Goal: Task Accomplishment & Management: Manage account settings

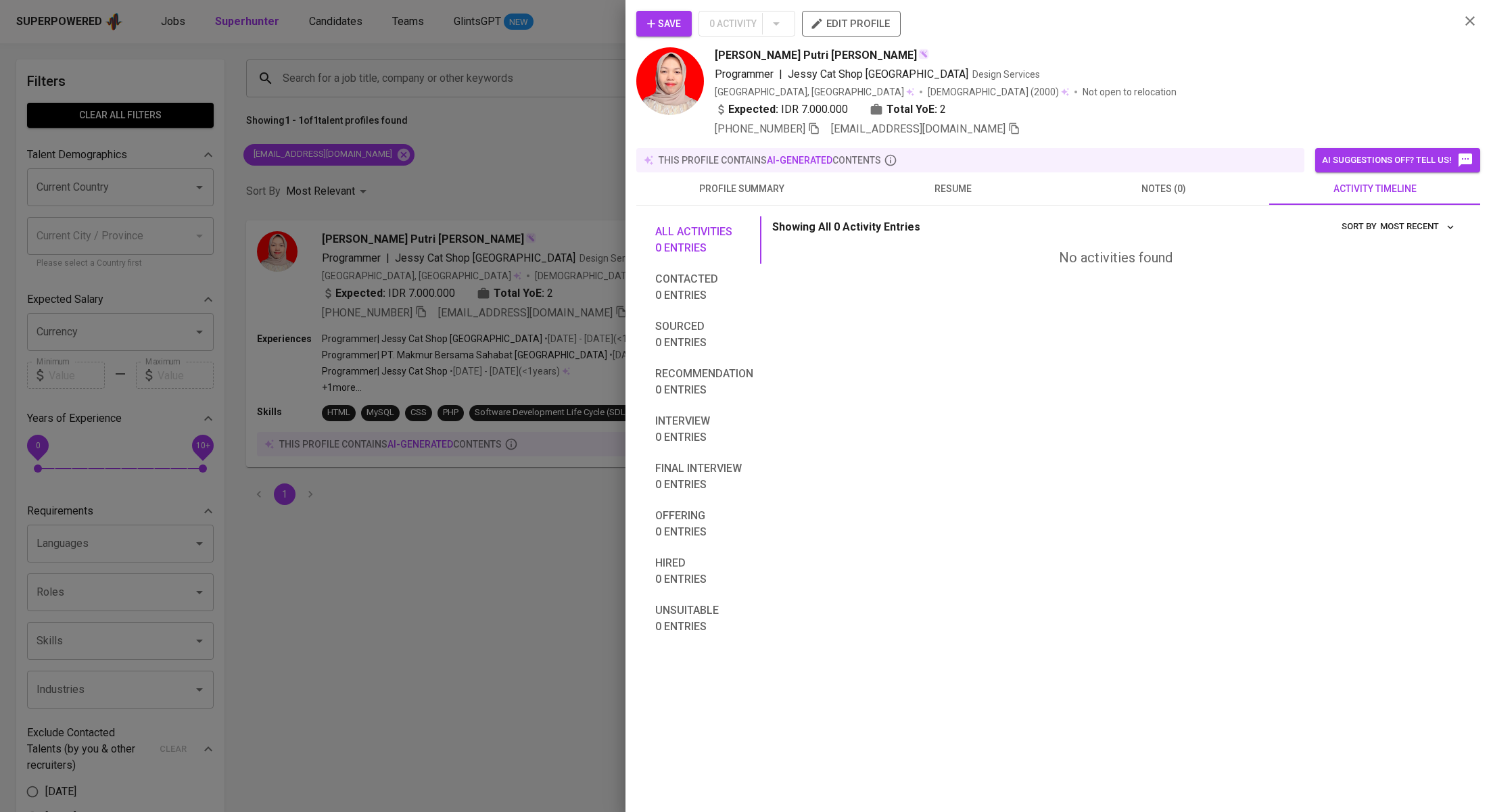
click at [467, 153] on div at bounding box center [746, 406] width 1491 height 812
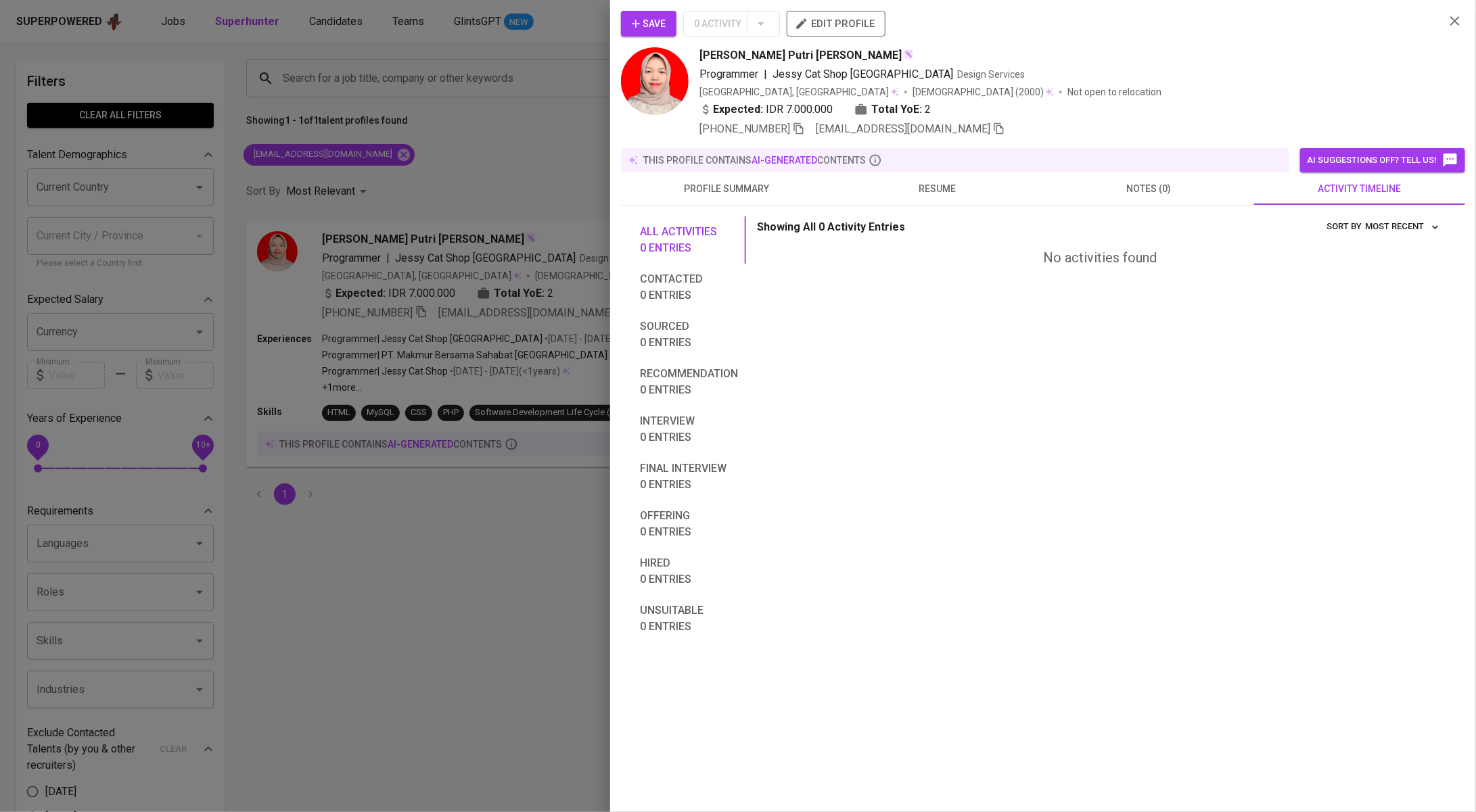
click at [380, 159] on div at bounding box center [738, 406] width 1476 height 812
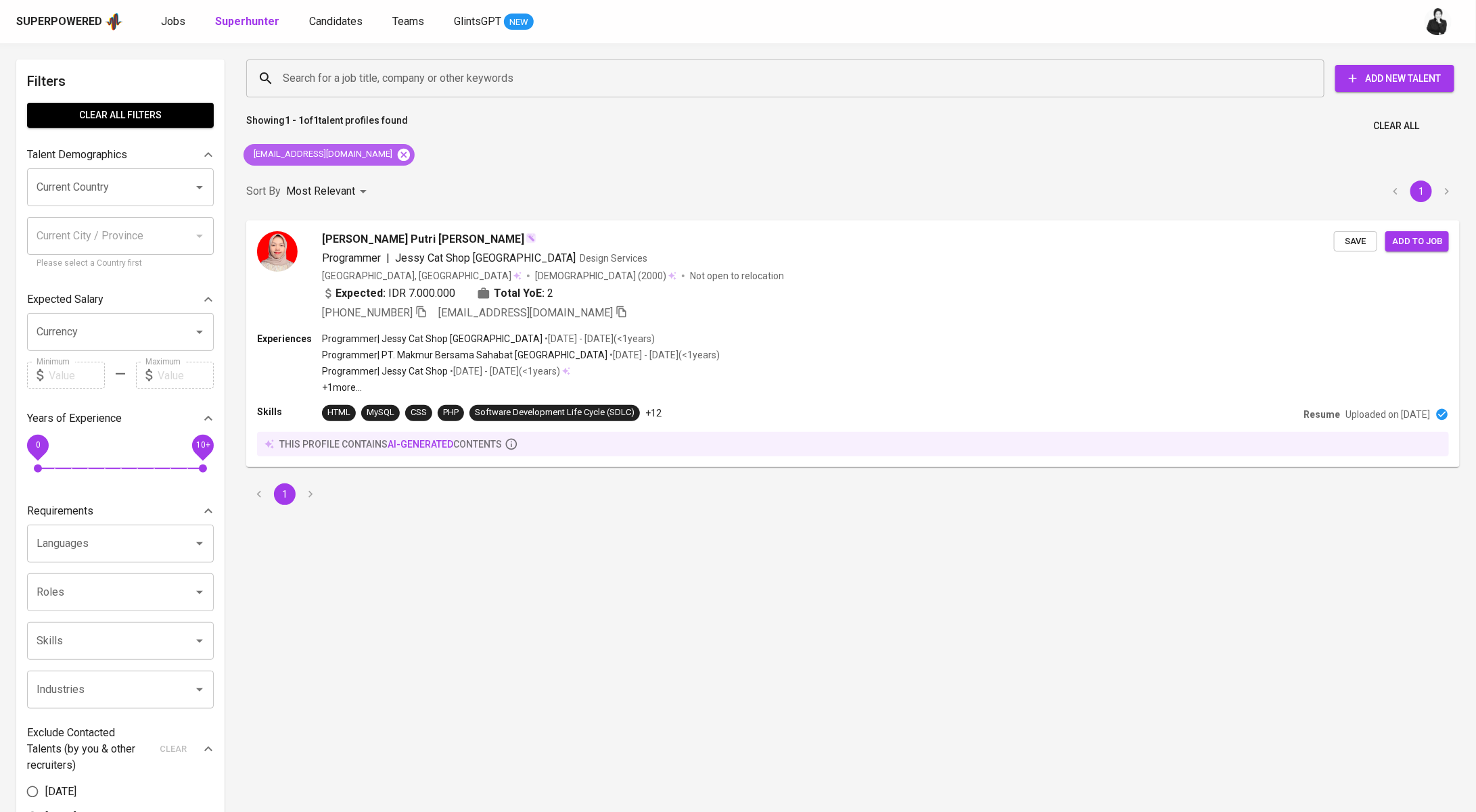
click at [398, 158] on icon at bounding box center [403, 154] width 12 height 12
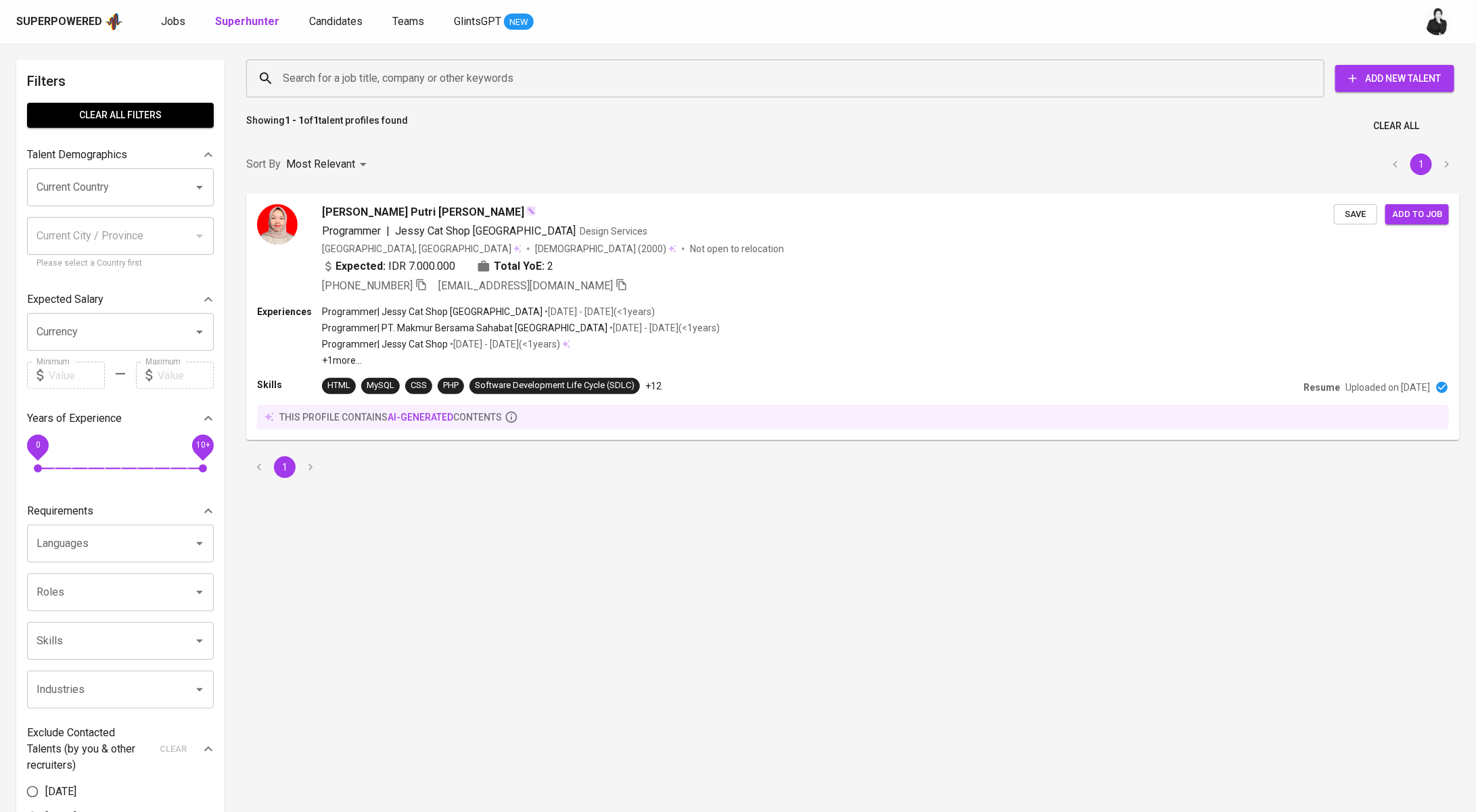
click at [515, 85] on input "Search for a job title, company or other keywords" at bounding box center [788, 78] width 1019 height 25
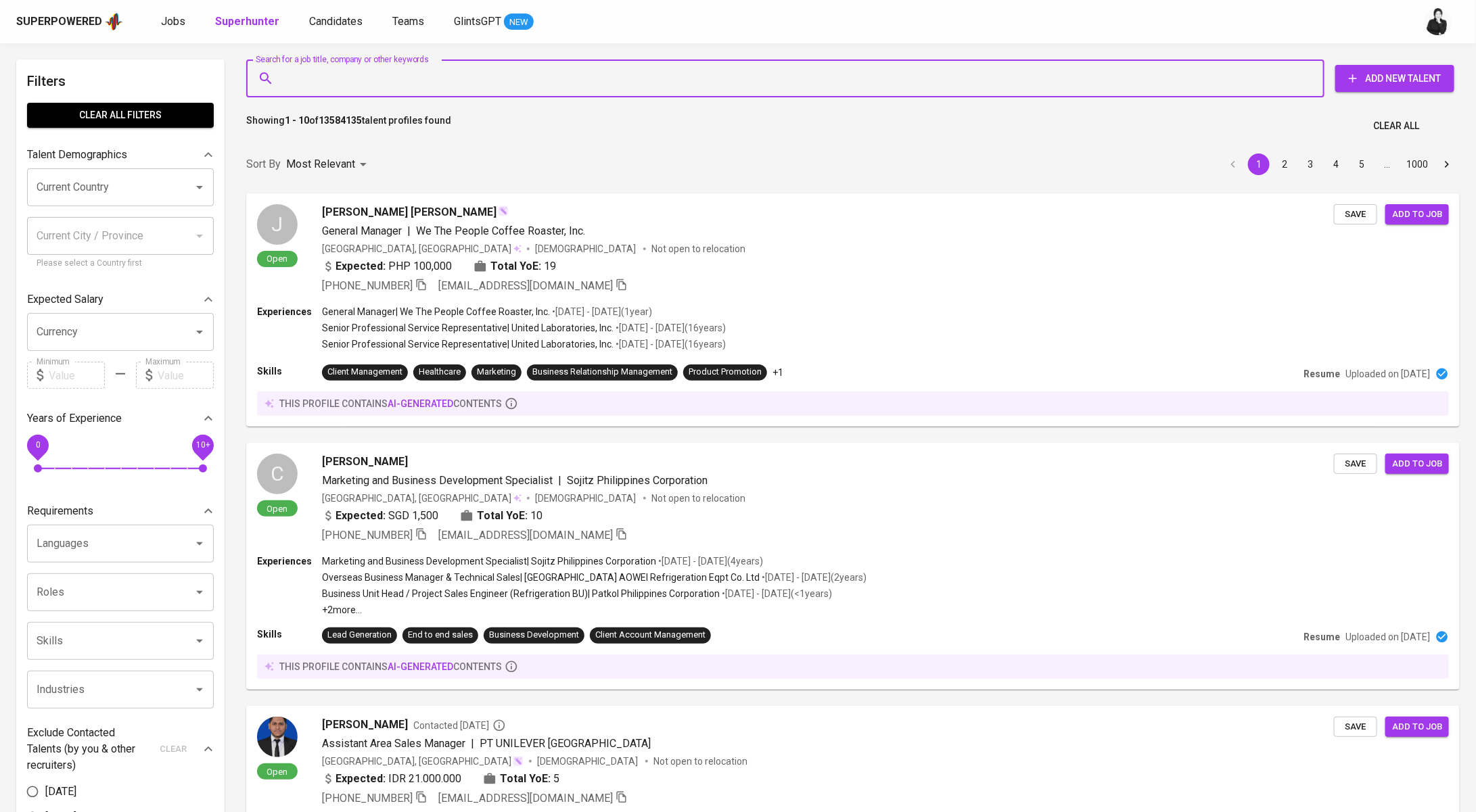
paste input "[EMAIL_ADDRESS][DOMAIN_NAME]"
type input "[EMAIL_ADDRESS][DOMAIN_NAME]"
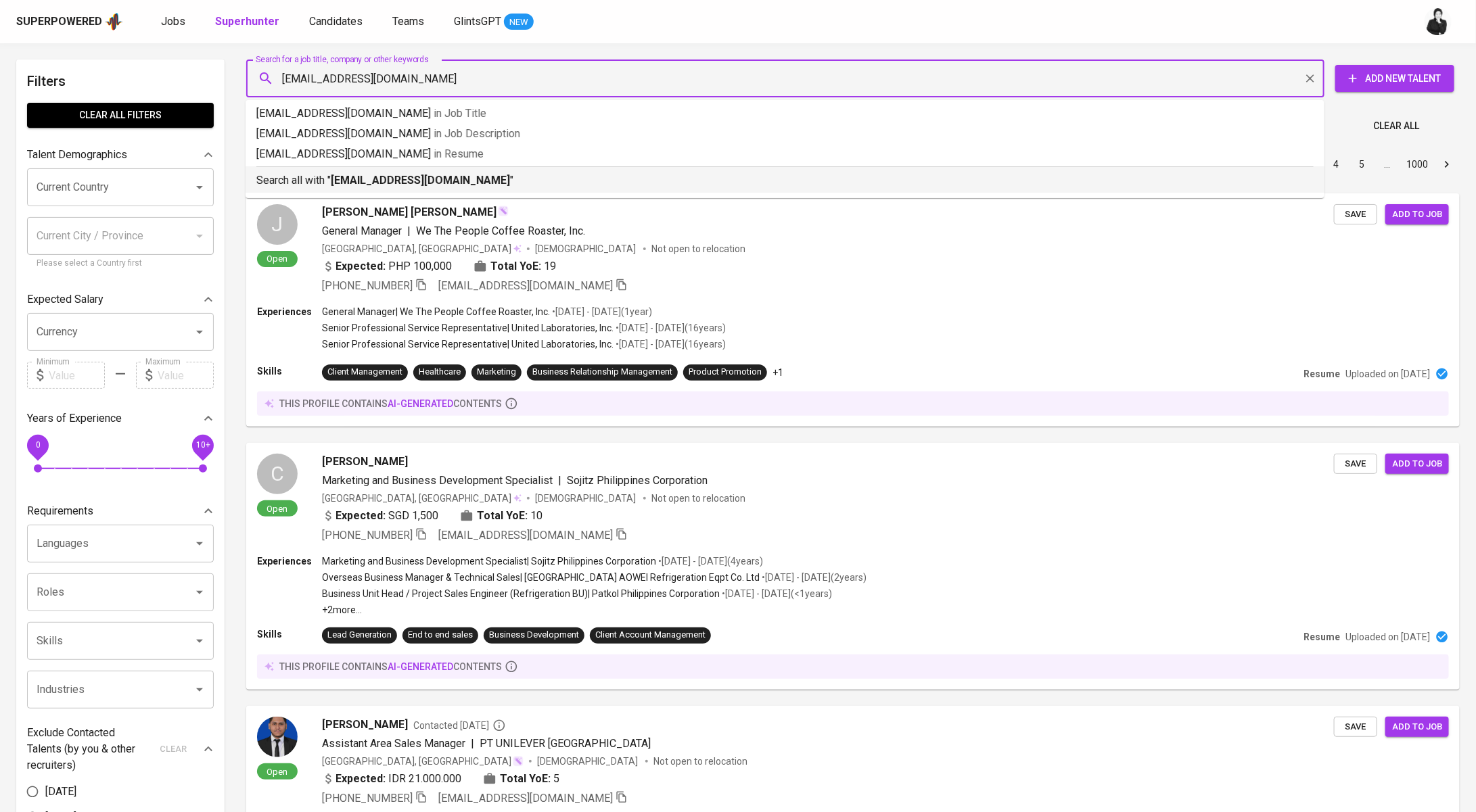
click at [498, 171] on div "Search all with " [EMAIL_ADDRESS][DOMAIN_NAME] "" at bounding box center [785, 178] width 1058 height 23
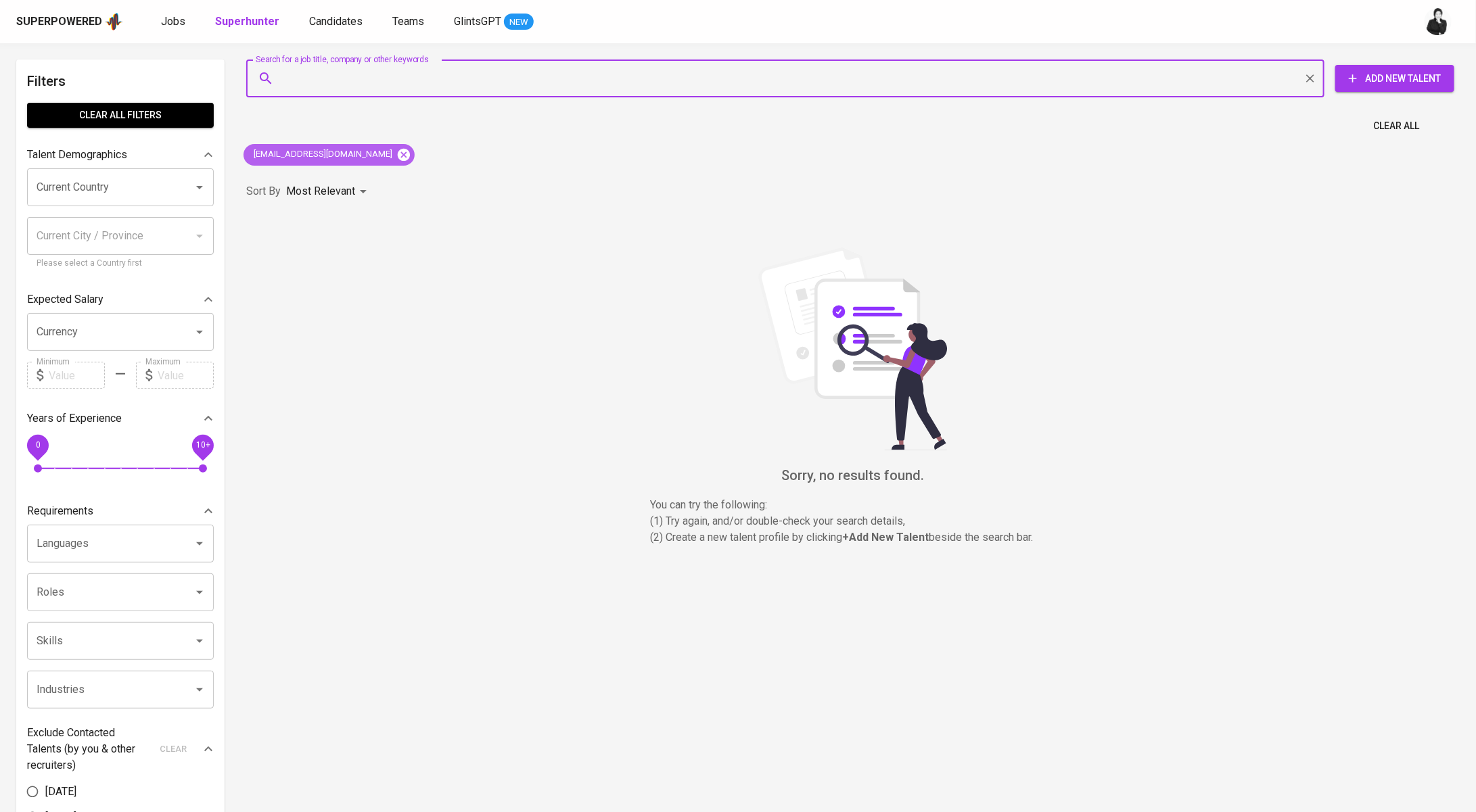
click at [398, 156] on icon at bounding box center [403, 154] width 12 height 12
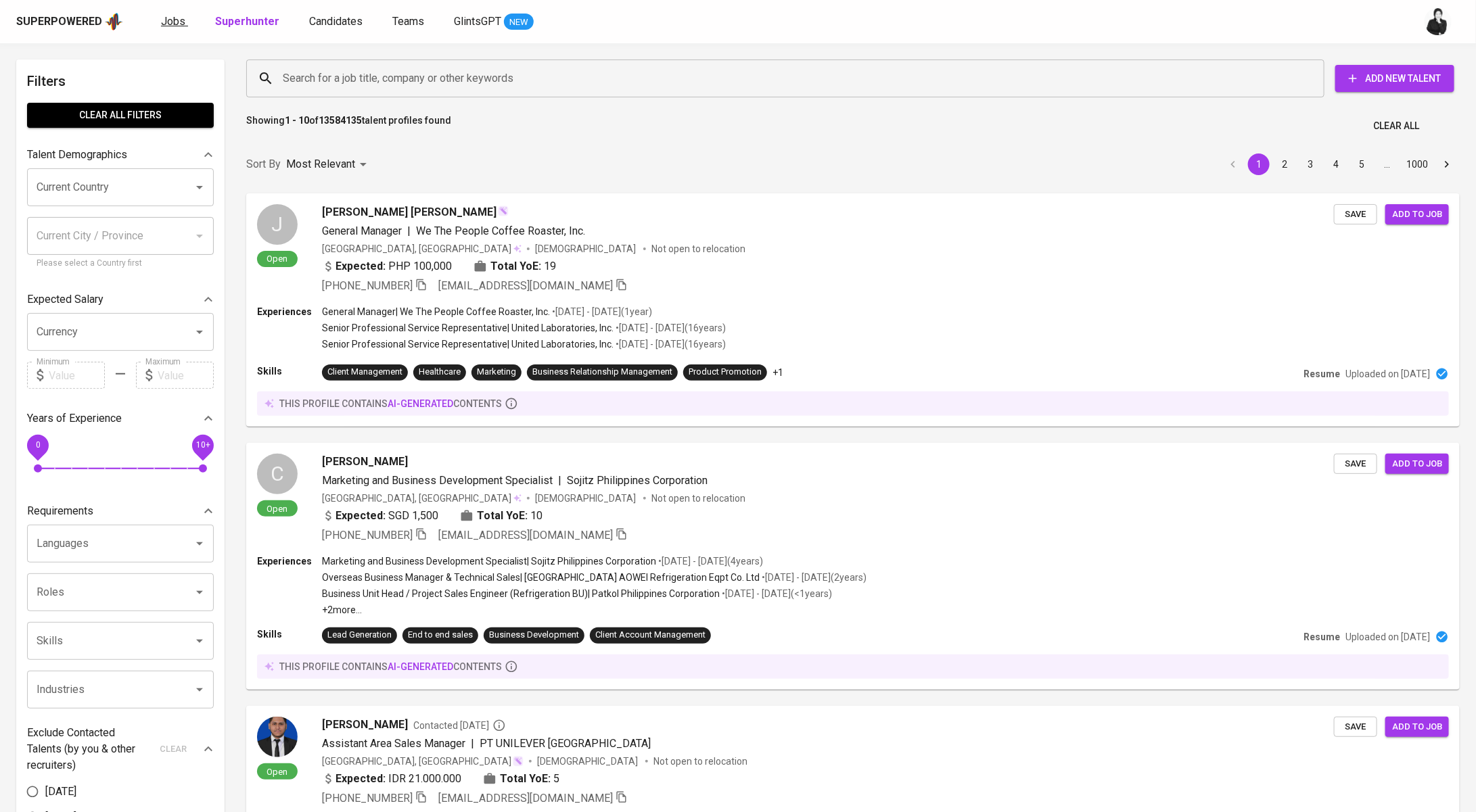
click at [168, 26] on span "Jobs" at bounding box center [173, 22] width 25 height 13
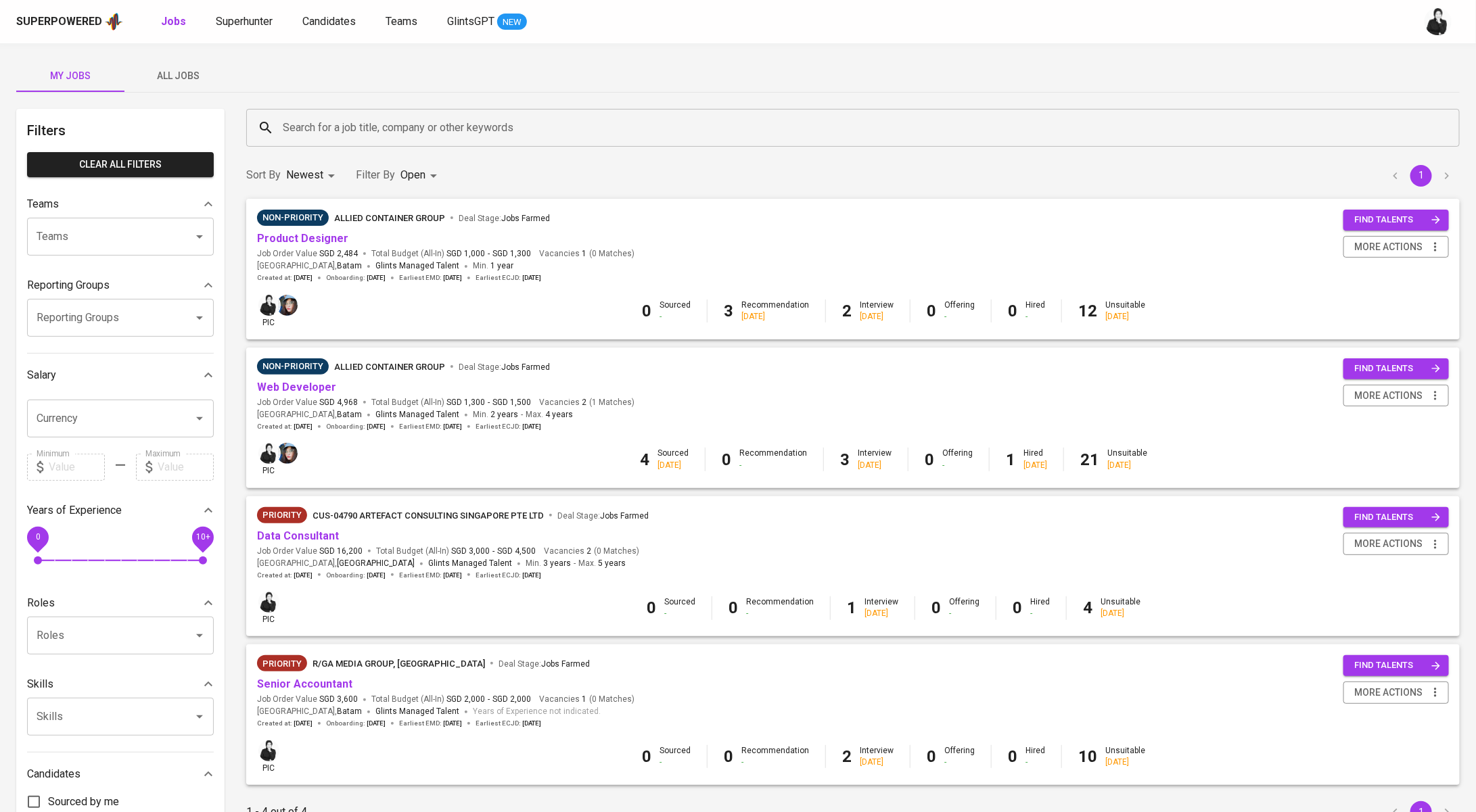
scroll to position [110, 0]
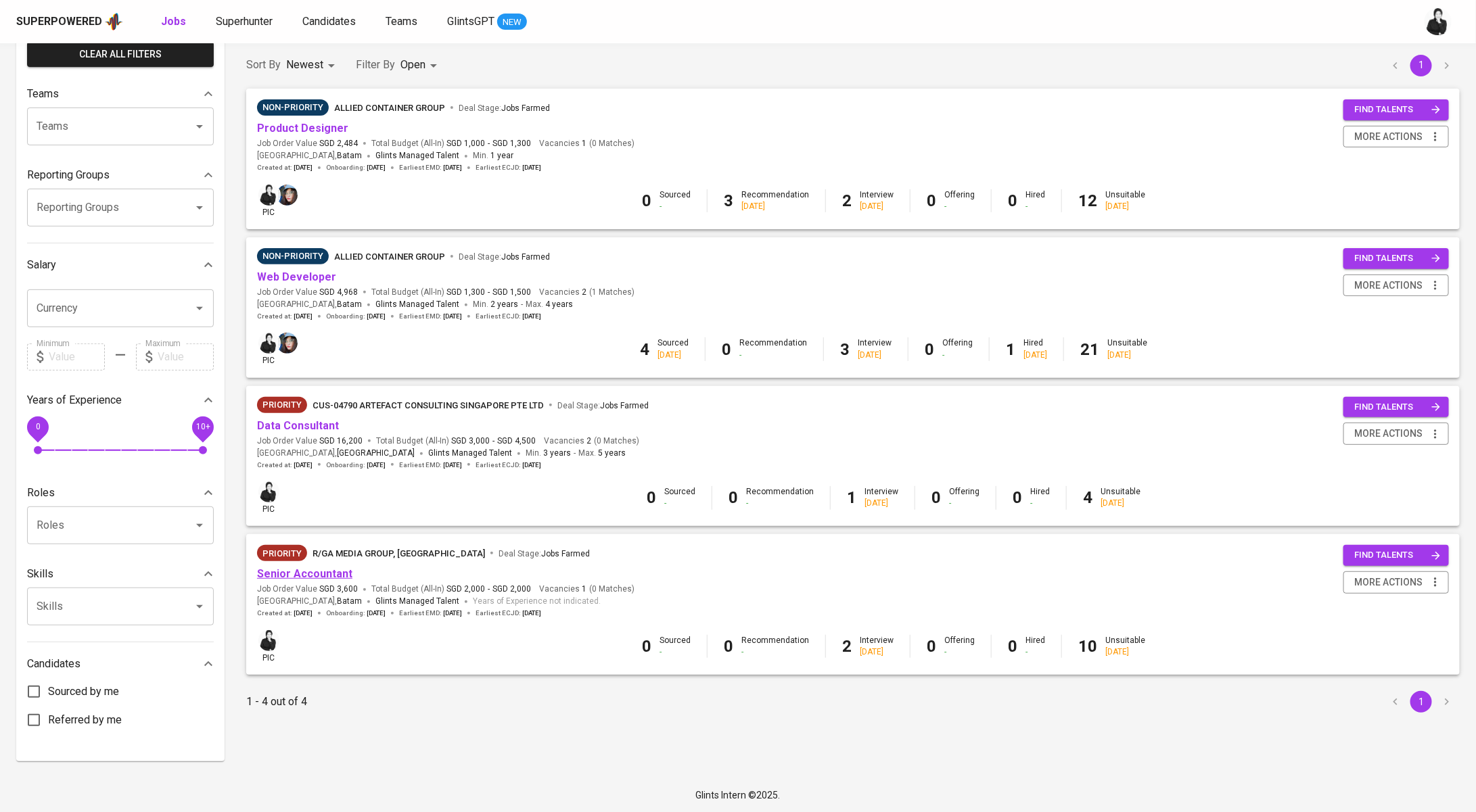
click at [332, 577] on link "Senior Accountant" at bounding box center [304, 574] width 95 height 13
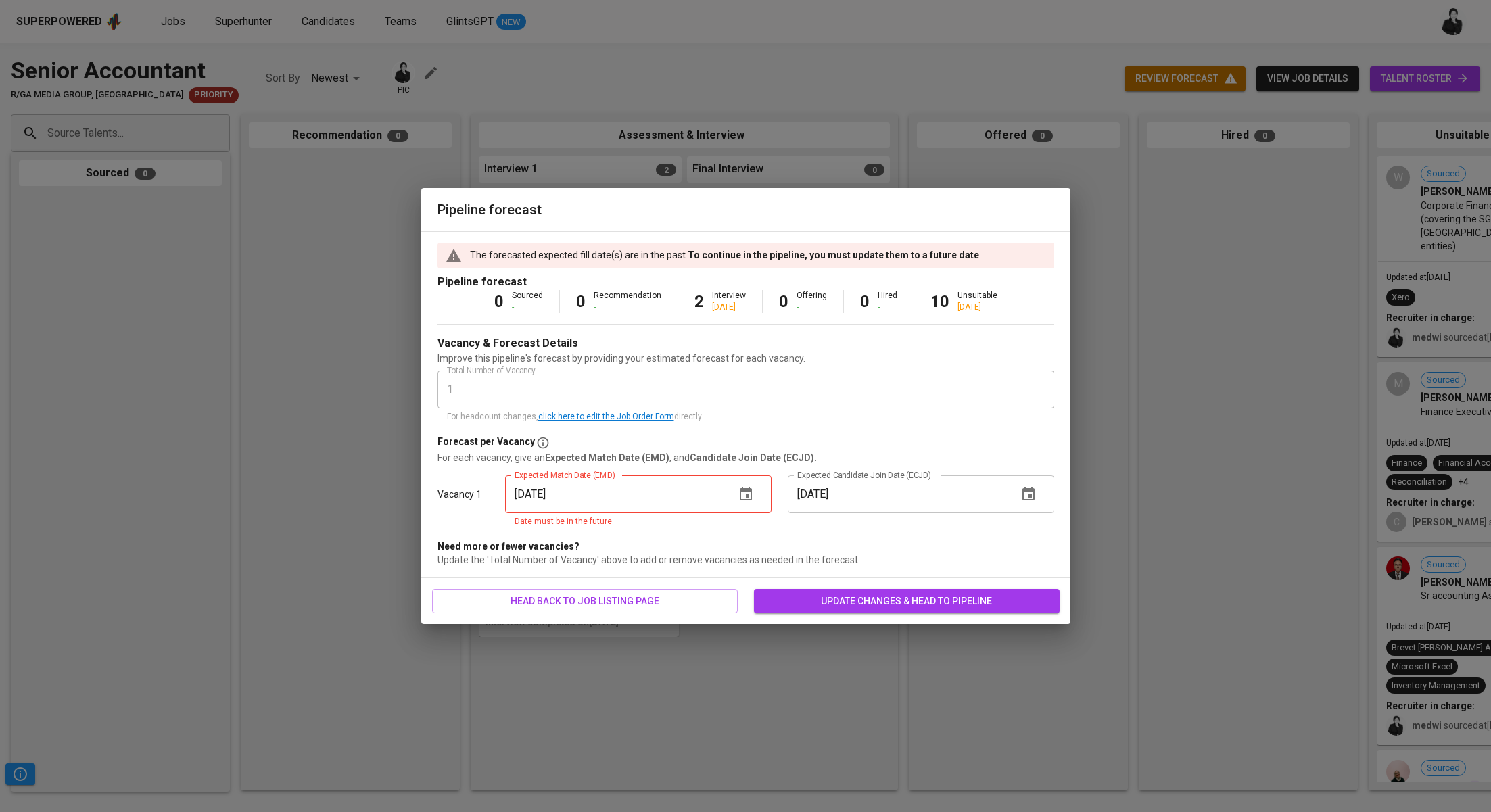
click at [1440, 83] on div "Pipeline forecast The forecasted expected fill date(s) are in the past. To cont…" at bounding box center [746, 406] width 1491 height 812
click at [847, 61] on div "Pipeline forecast The forecasted expected fill date(s) are in the past. To cont…" at bounding box center [746, 406] width 1491 height 812
click at [700, 594] on span "head back to job listing page" at bounding box center [584, 601] width 284 height 17
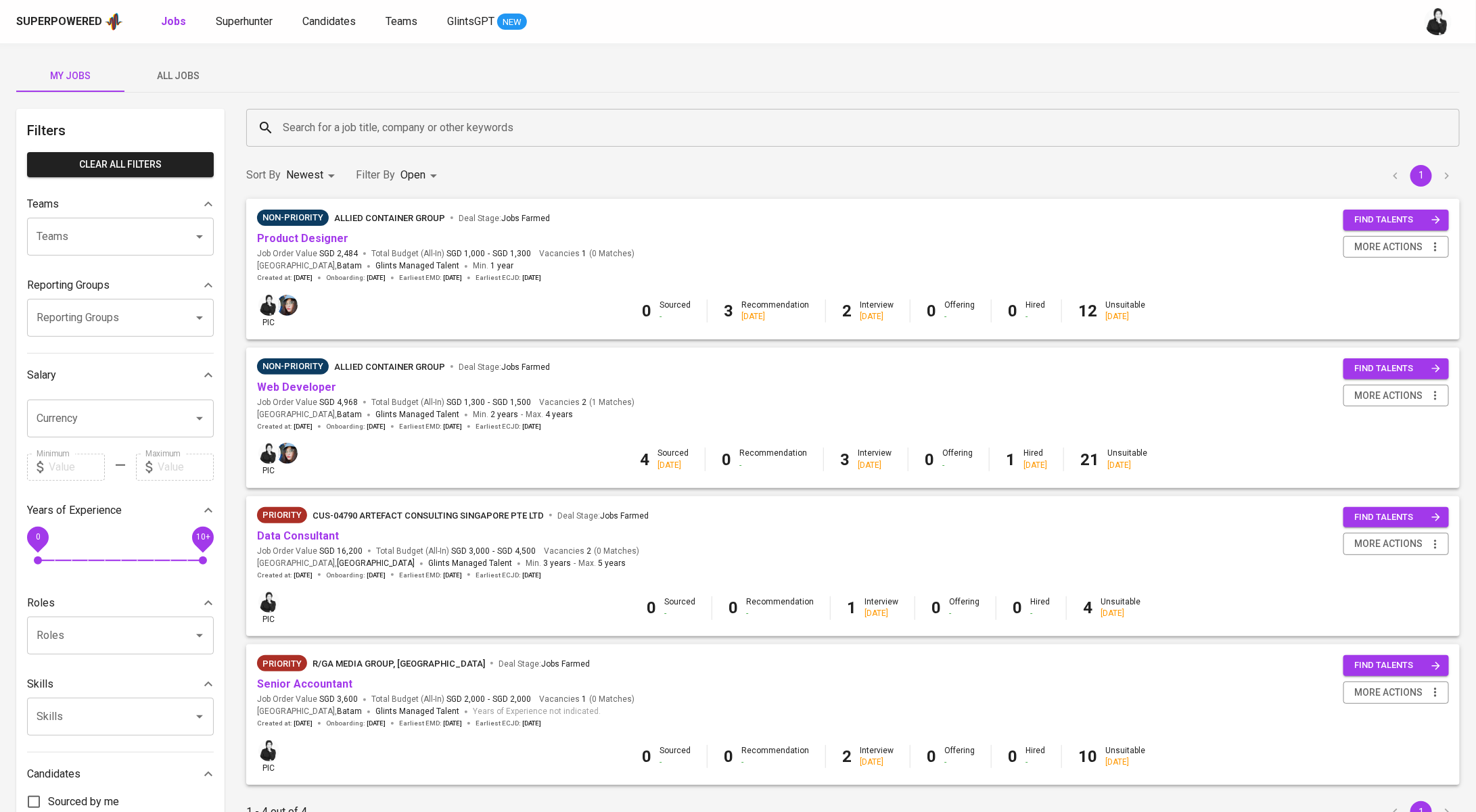
scroll to position [110, 0]
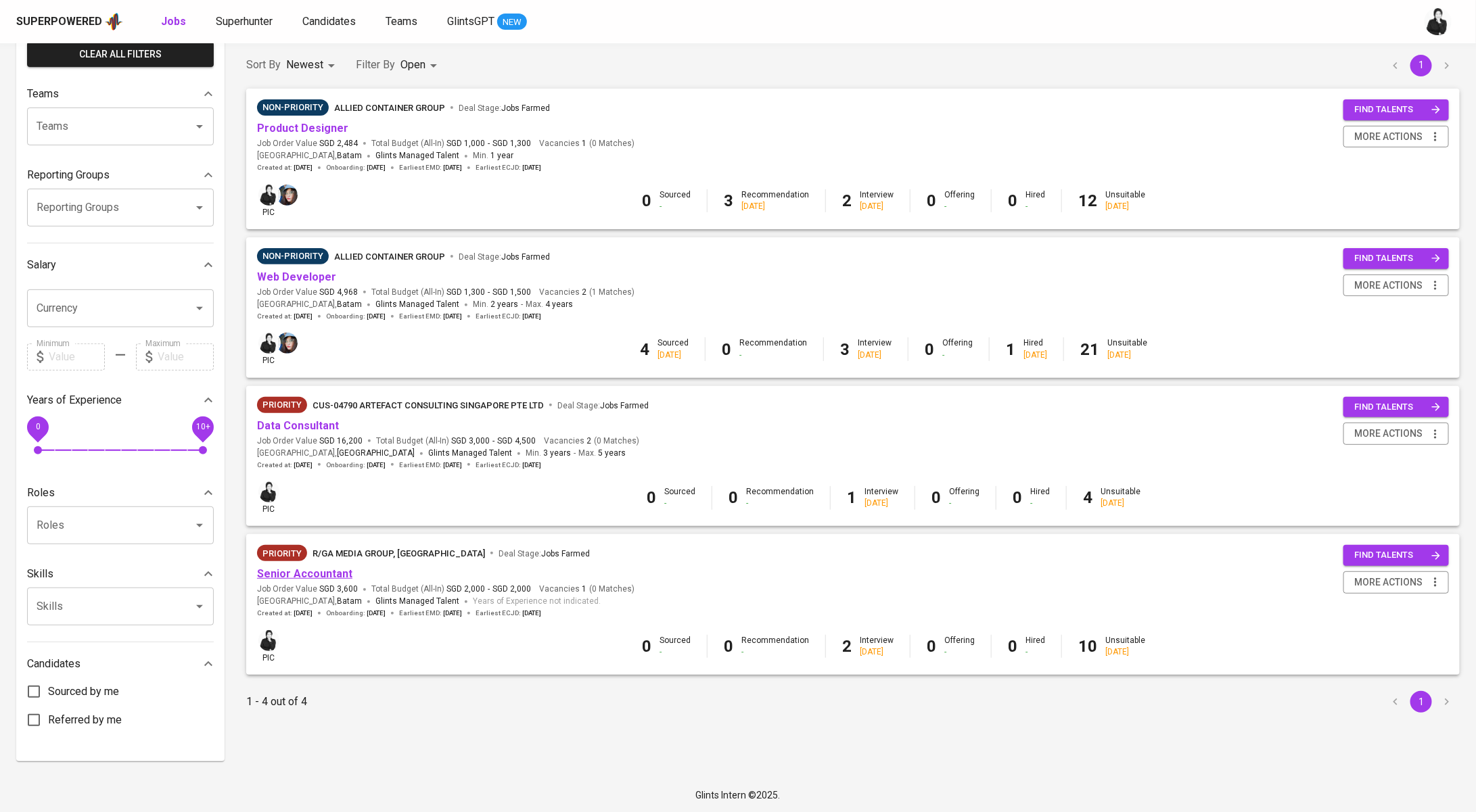
click at [317, 573] on link "Senior Accountant" at bounding box center [304, 574] width 95 height 13
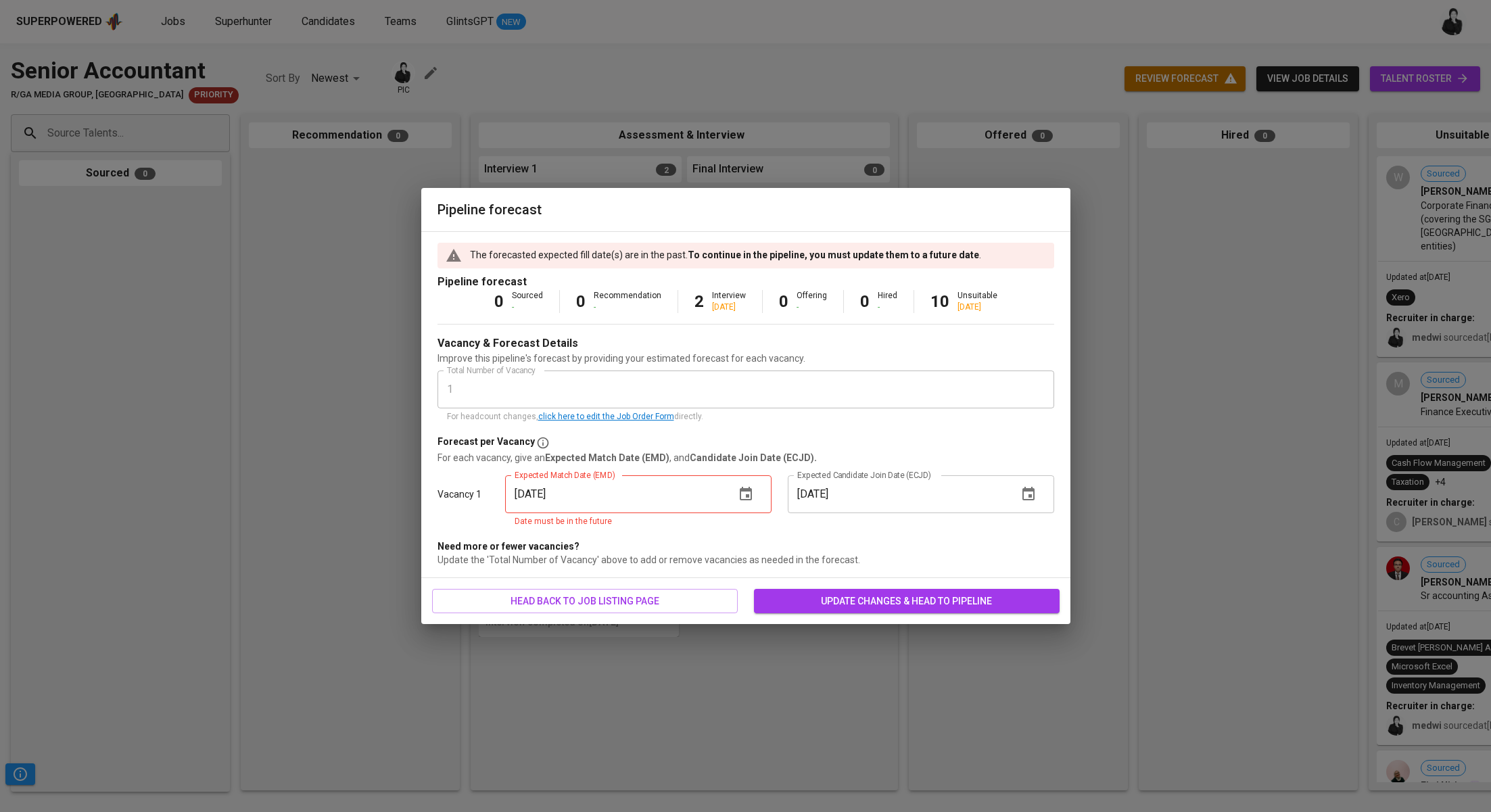
click at [749, 491] on icon "button" at bounding box center [746, 494] width 12 height 13
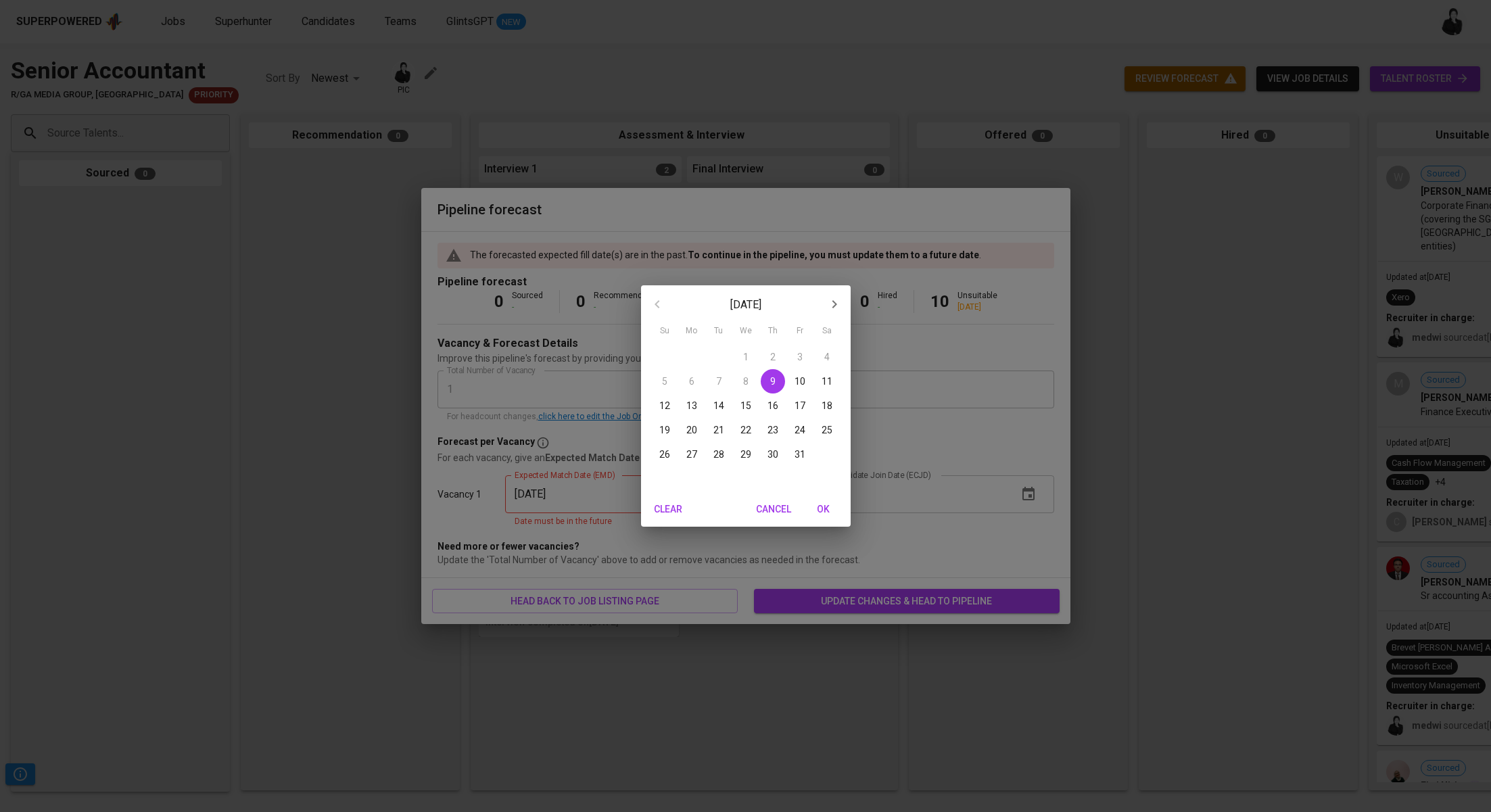
click at [832, 303] on icon "button" at bounding box center [834, 303] width 16 height 16
click at [672, 479] on span "30" at bounding box center [664, 479] width 25 height 13
type input "[DATE]"
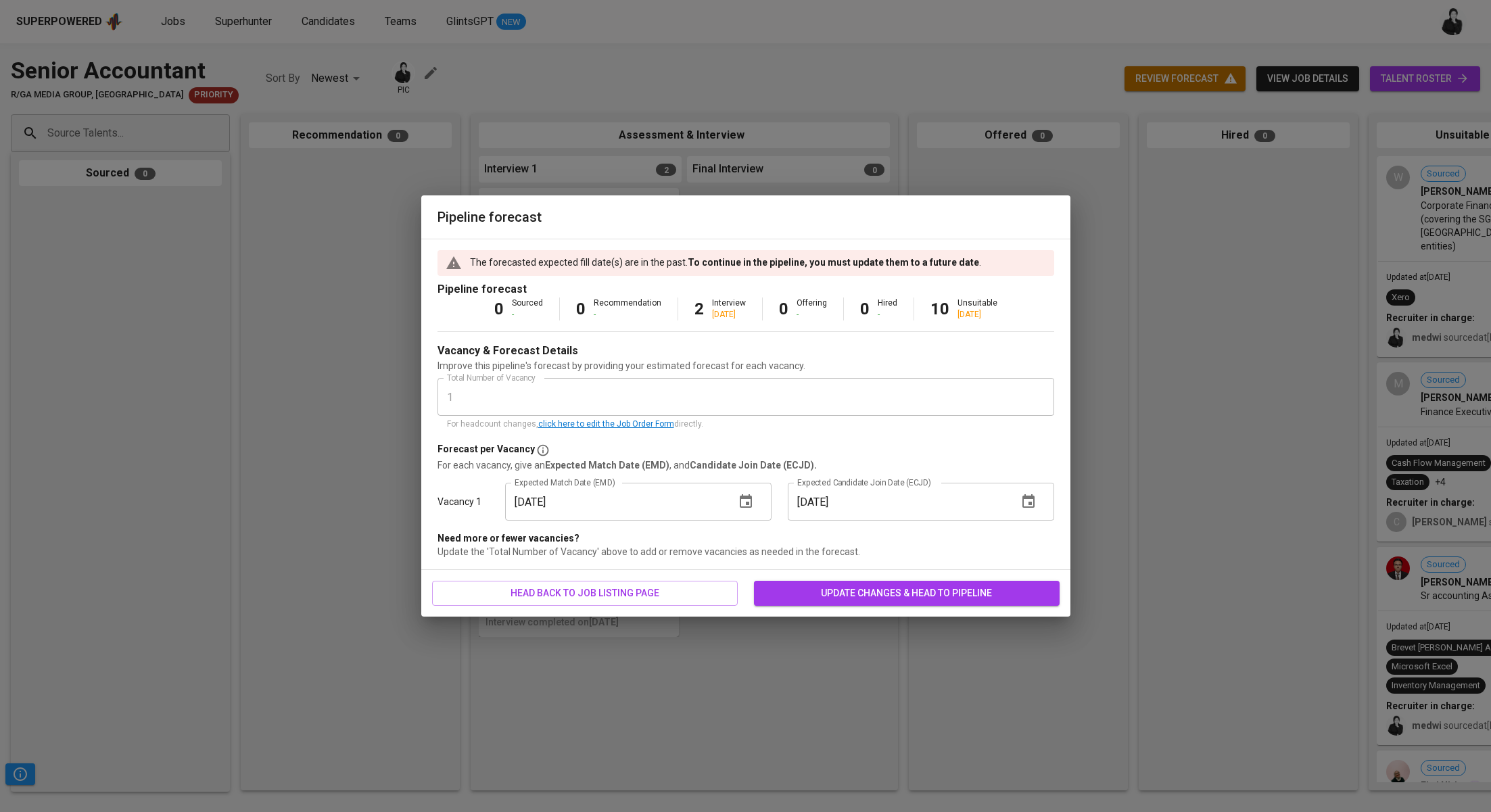
click at [907, 597] on span "update changes & head to pipeline" at bounding box center [907, 593] width 284 height 17
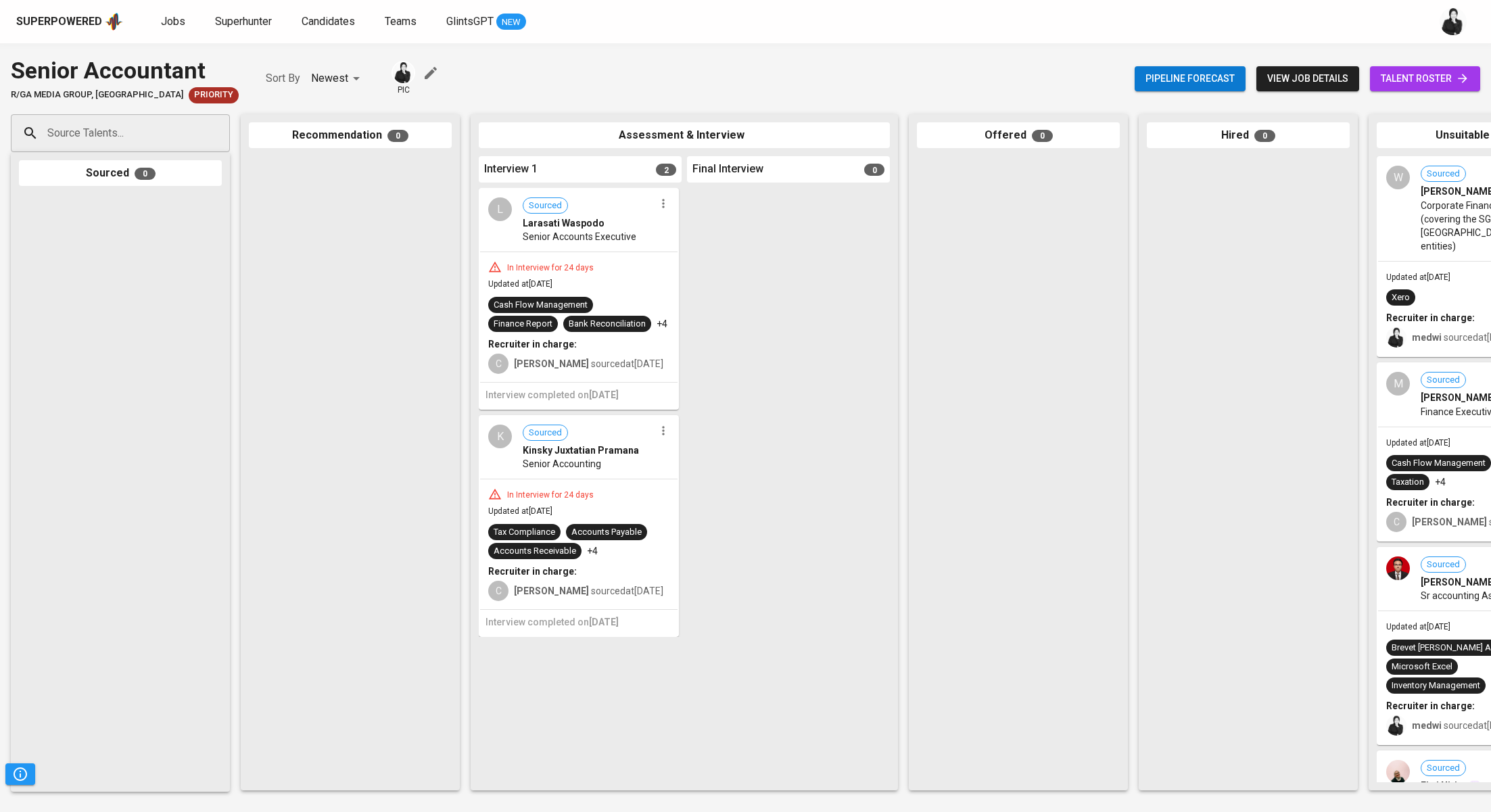
click at [1409, 88] on link "talent roster" at bounding box center [1425, 78] width 110 height 25
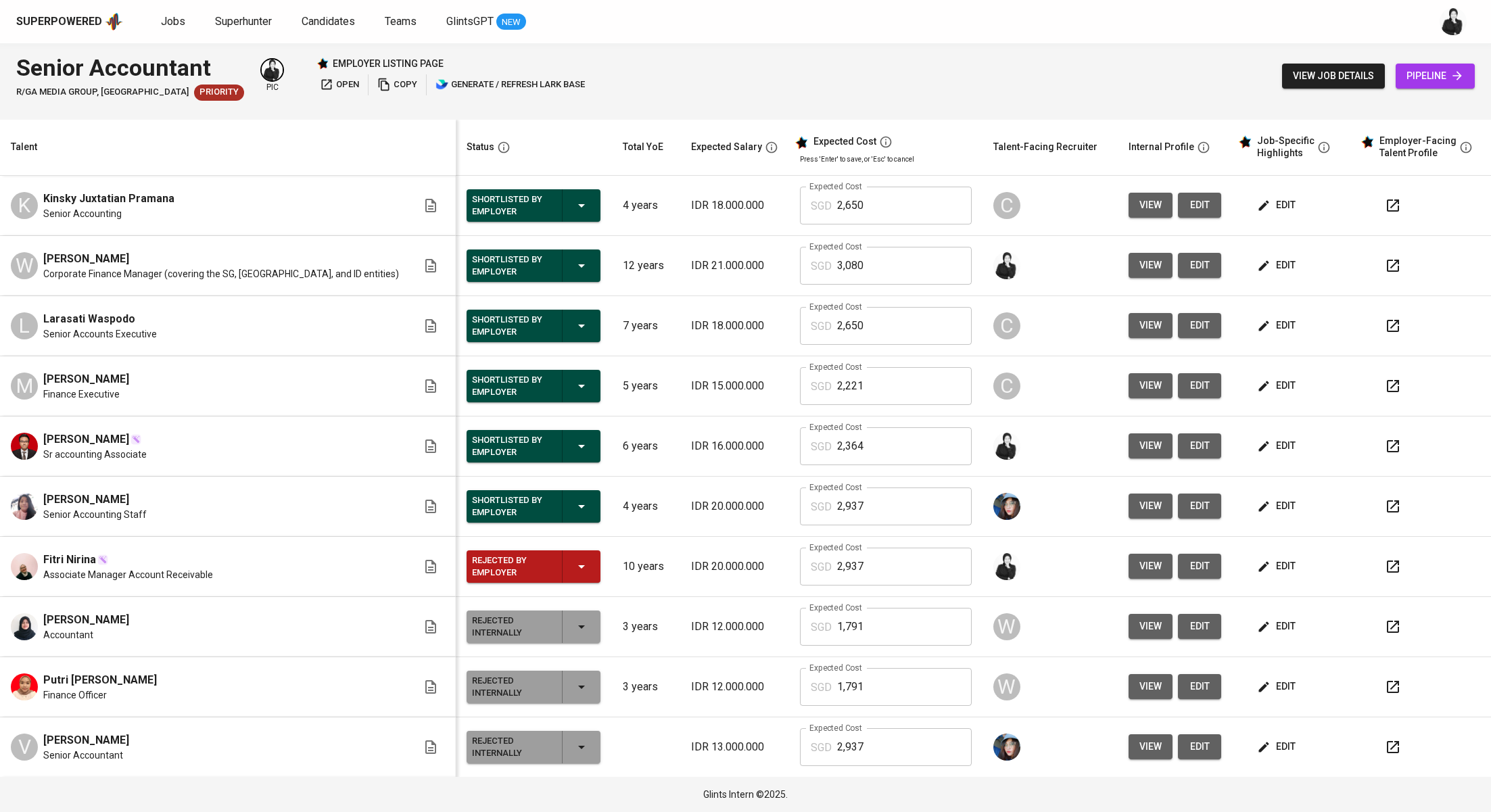
click at [1385, 509] on icon "button" at bounding box center [1393, 506] width 16 height 16
click at [178, 24] on span "Jobs" at bounding box center [173, 22] width 25 height 13
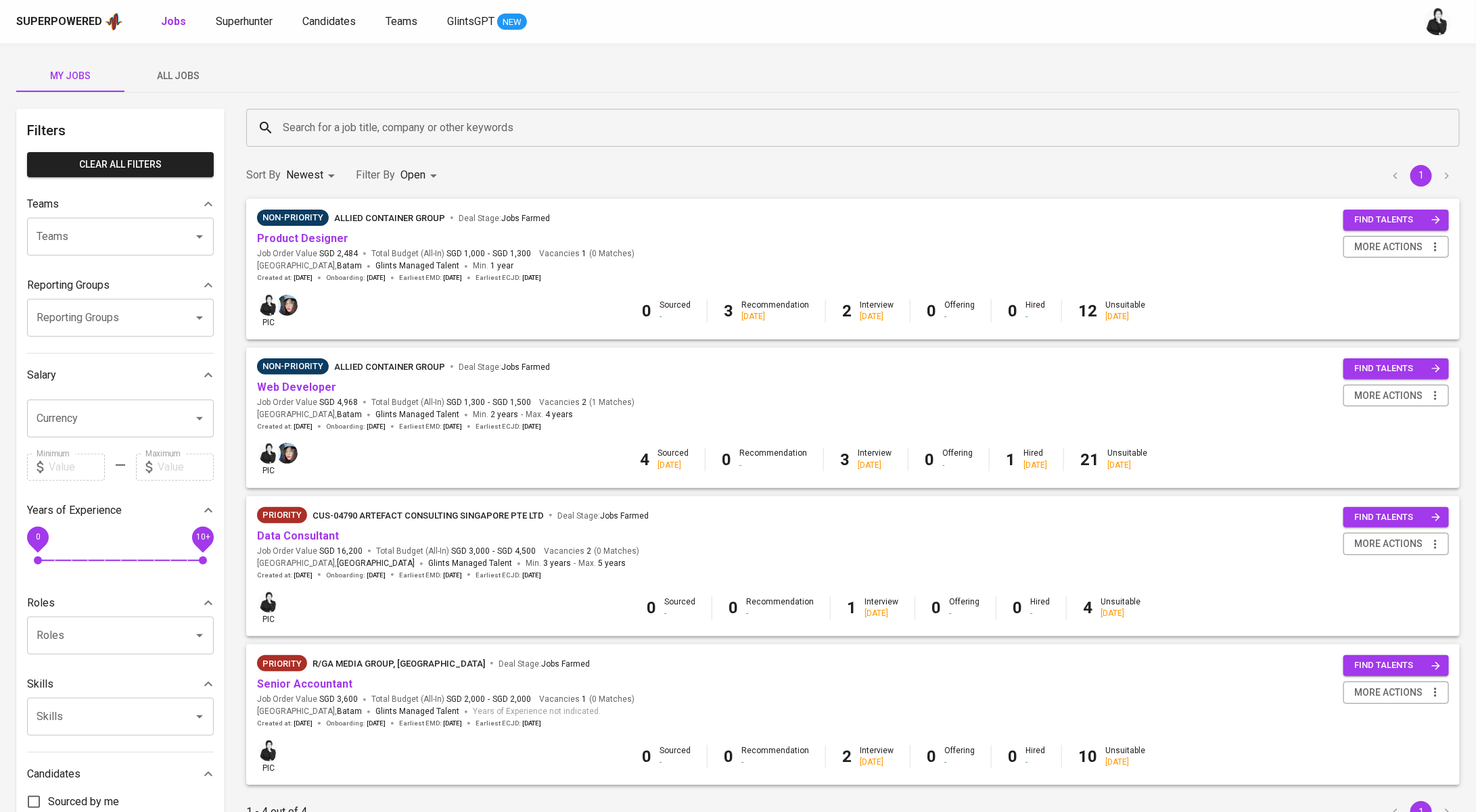
scroll to position [110, 0]
